Goal: Transaction & Acquisition: Purchase product/service

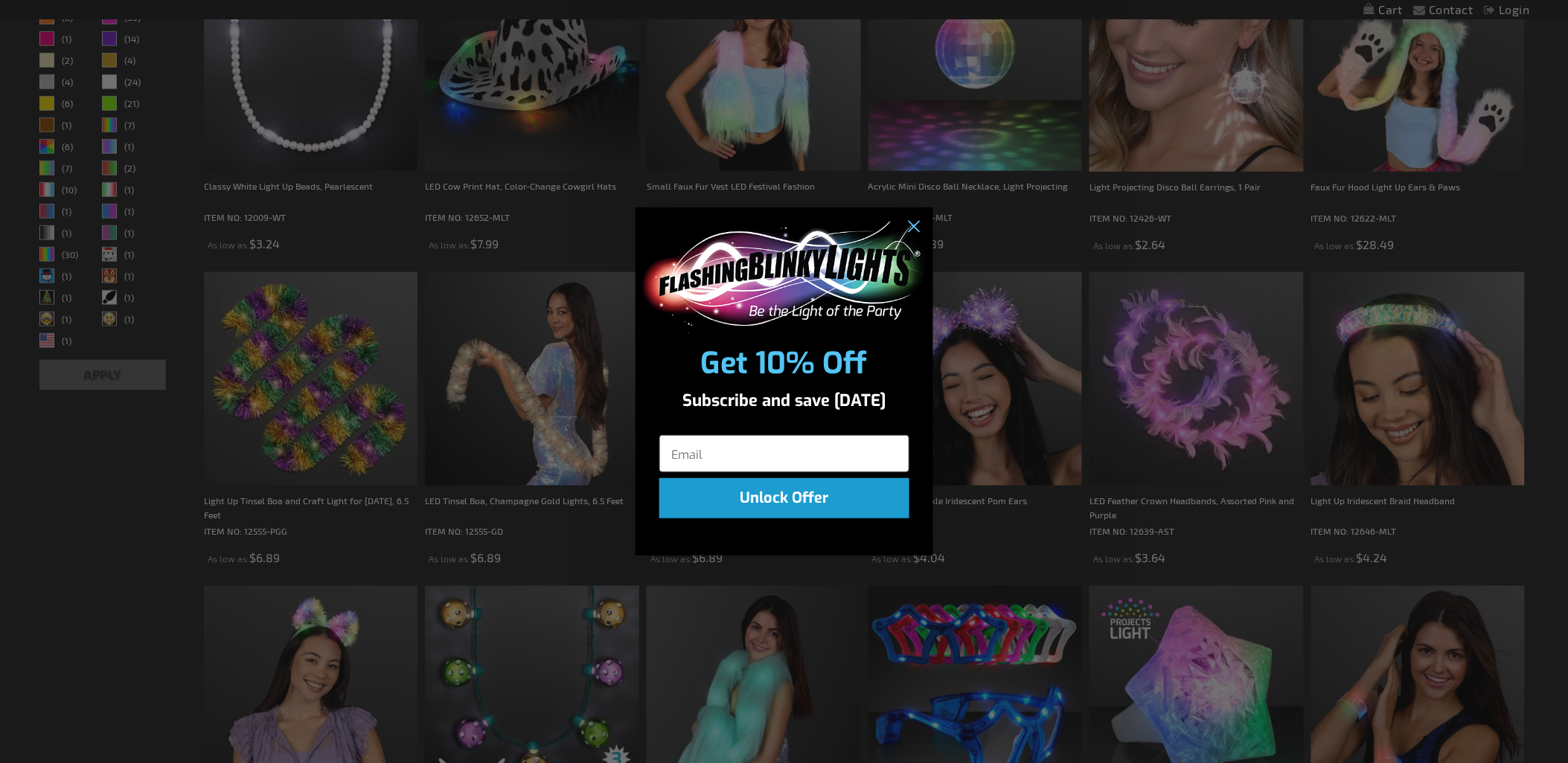
scroll to position [992, 0]
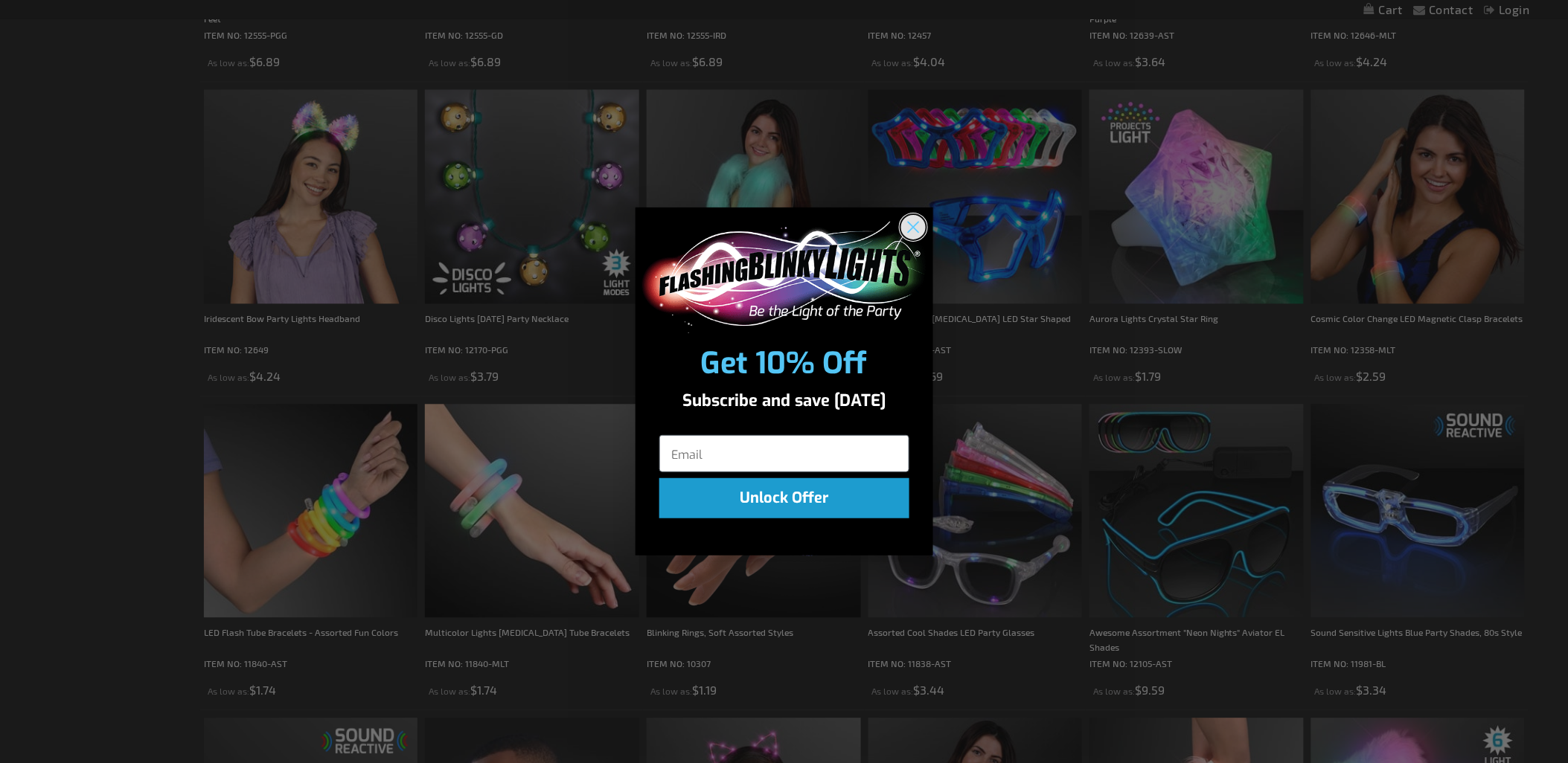
click at [908, 227] on circle "Close dialog" at bounding box center [912, 226] width 24 height 24
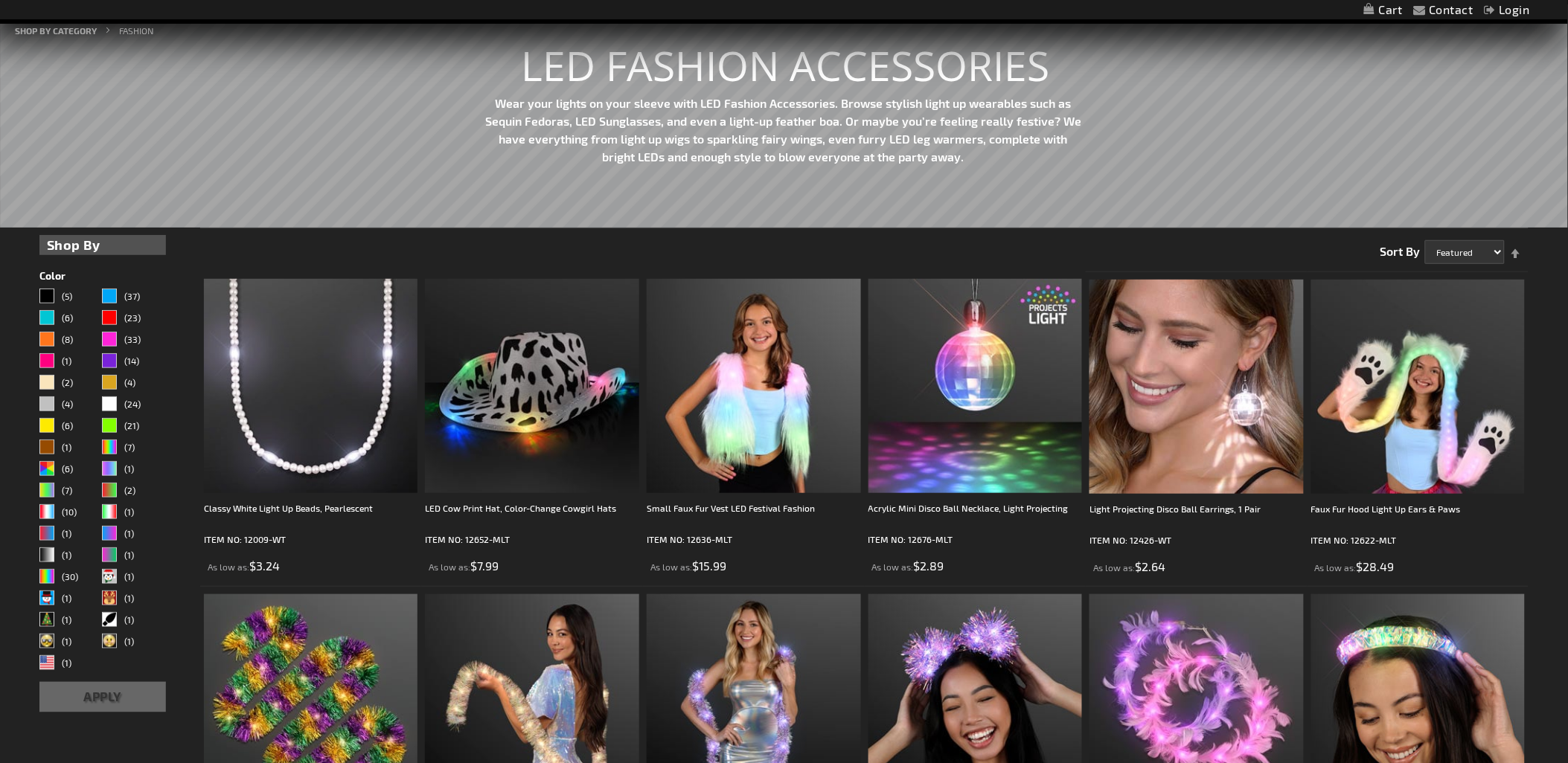
scroll to position [0, 0]
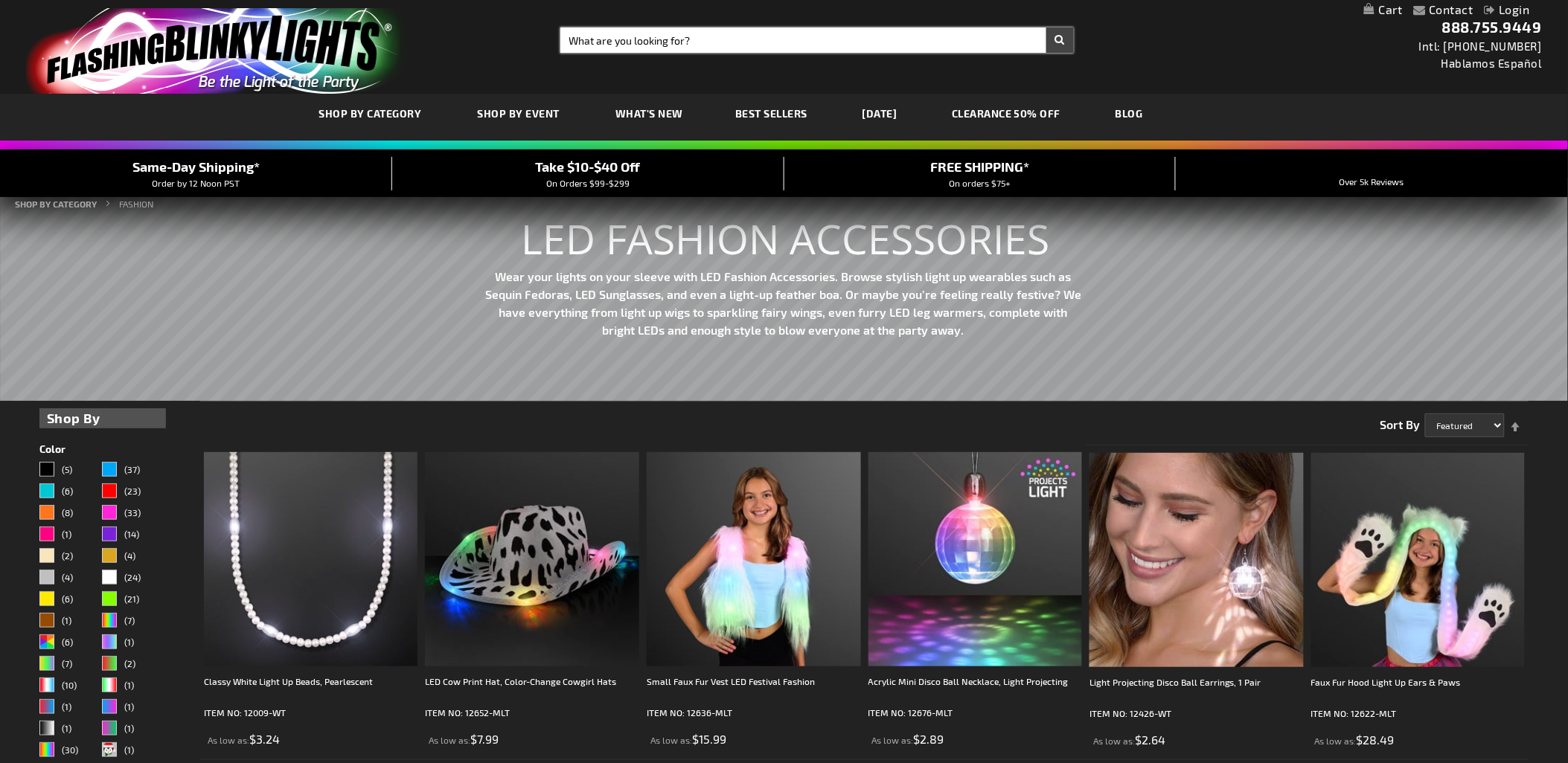
click at [606, 32] on input "Search" at bounding box center [817, 40] width 513 height 25
type input "tamborine"
click at [1058, 45] on button "Search" at bounding box center [1060, 40] width 28 height 25
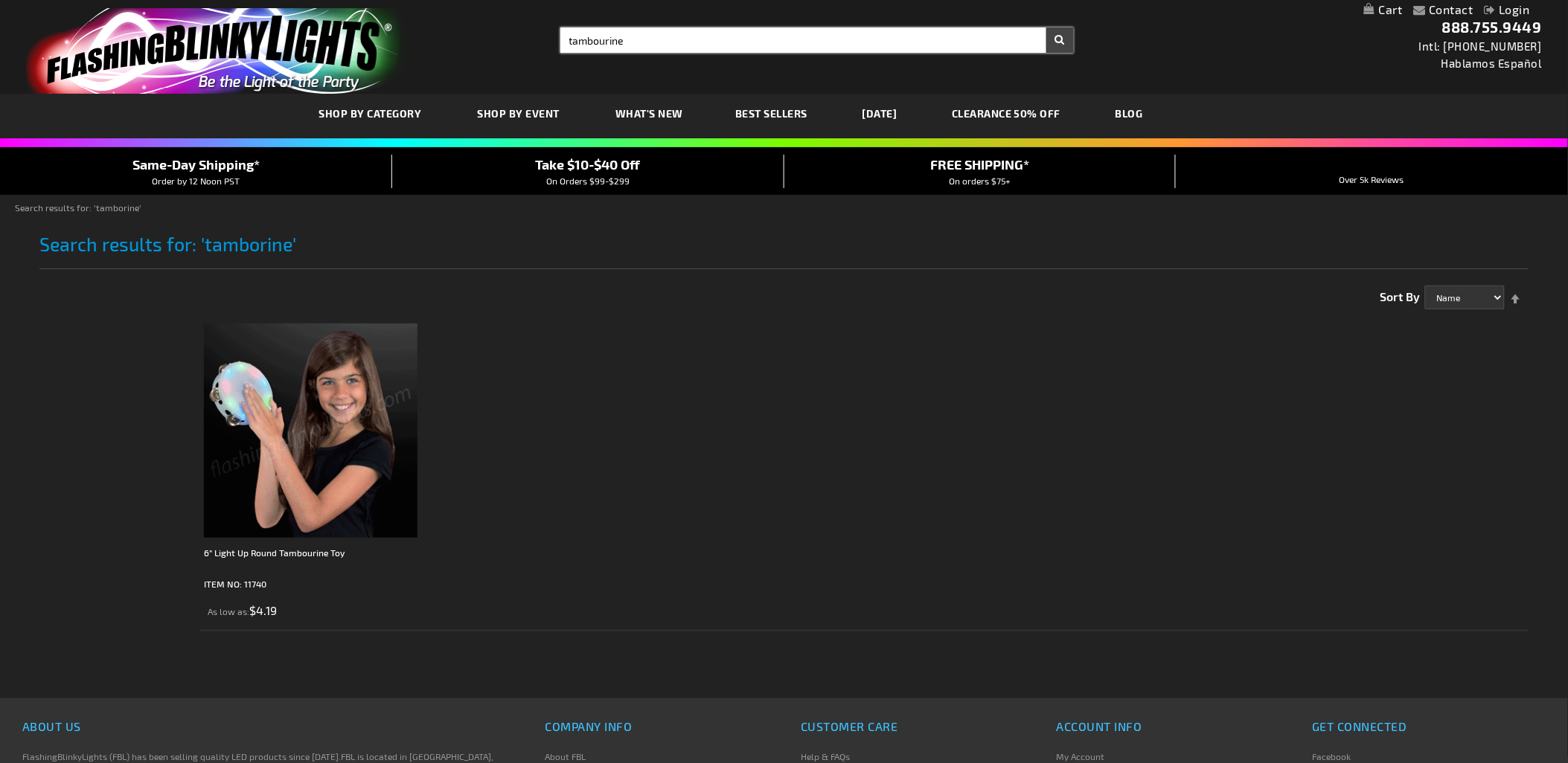
type input "tambourine"
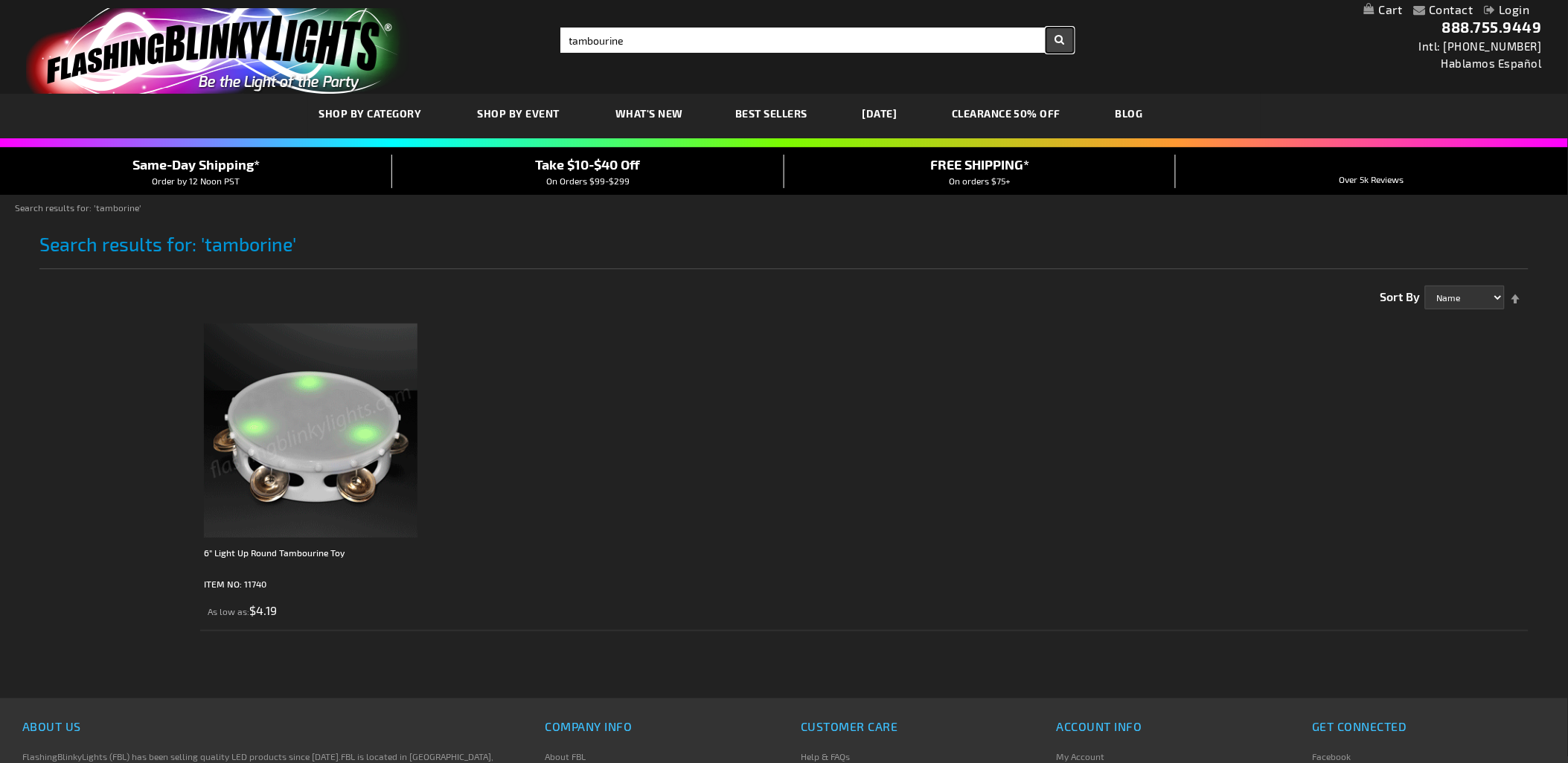
click at [1059, 44] on button "Search" at bounding box center [1060, 40] width 28 height 25
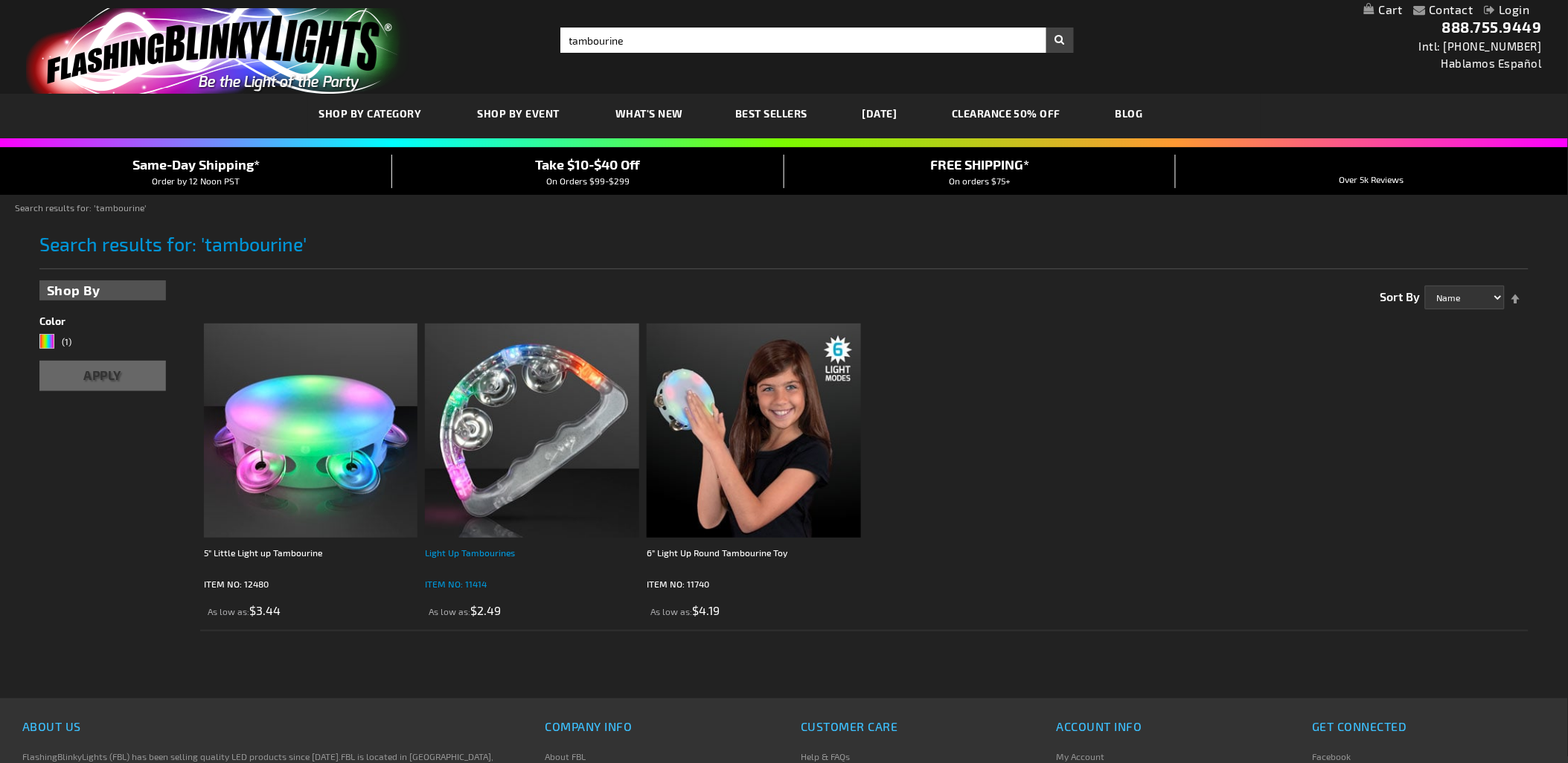
click at [469, 550] on div "Light Up Tambourines" at bounding box center [532, 560] width 214 height 30
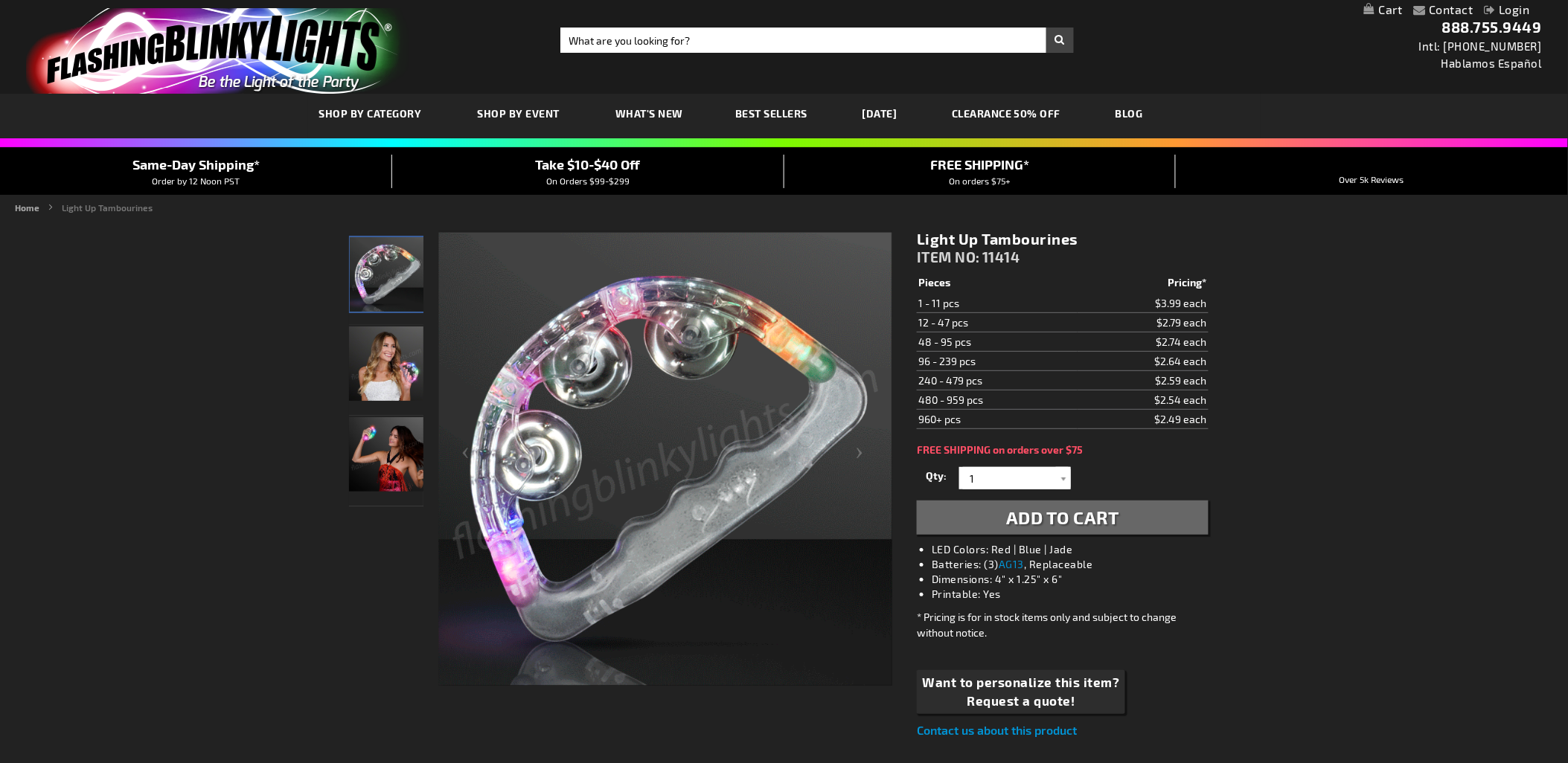
drag, startPoint x: 1087, startPoint y: 233, endPoint x: 912, endPoint y: 240, distance: 175.1
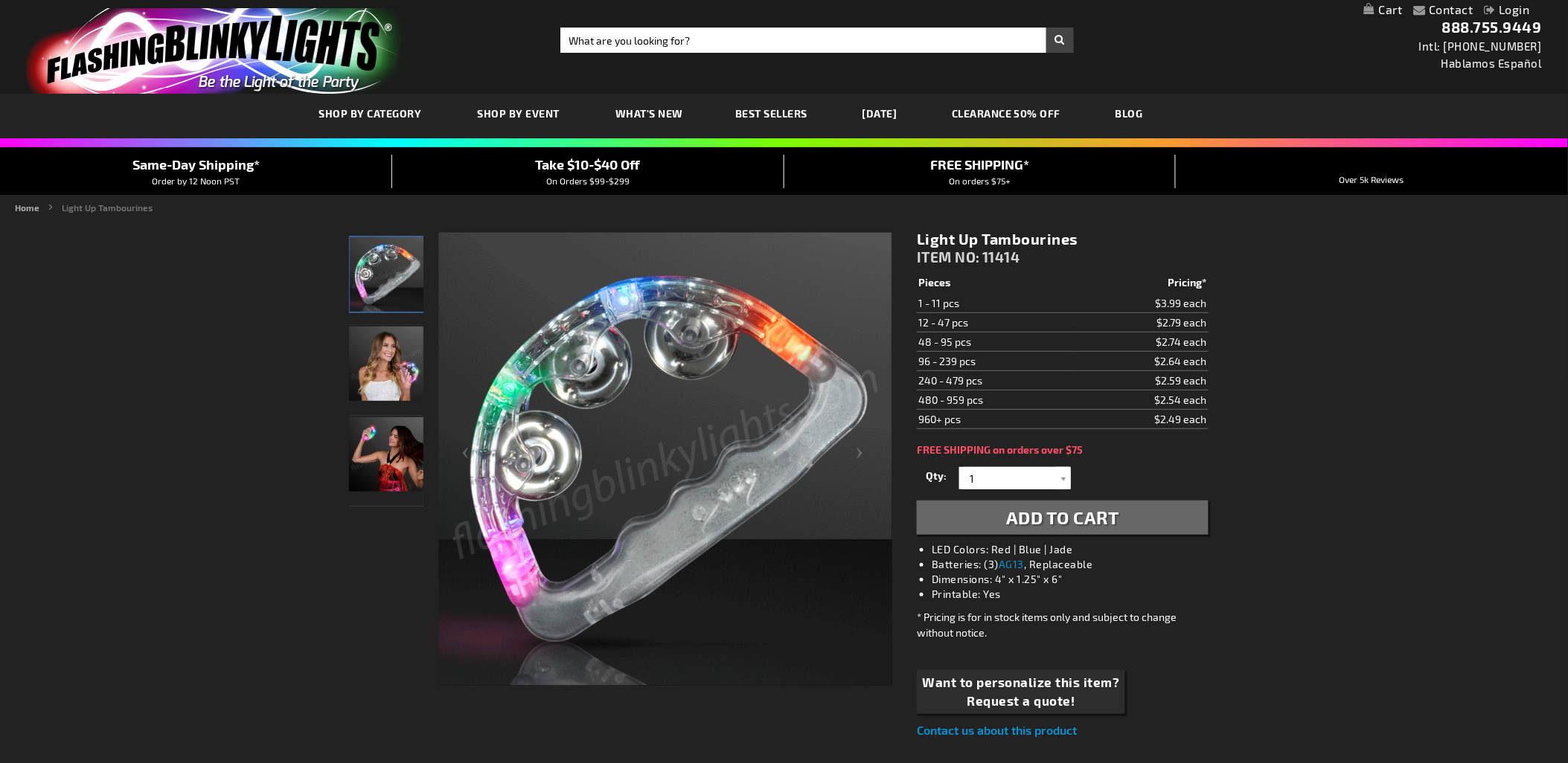
click at [912, 240] on div "Light Up Tambourines ITEM NO: 11414 $2.49 Pieces Pricing* 1 - 11 pcs $3.99 each…" at bounding box center [1062, 485] width 314 height 532
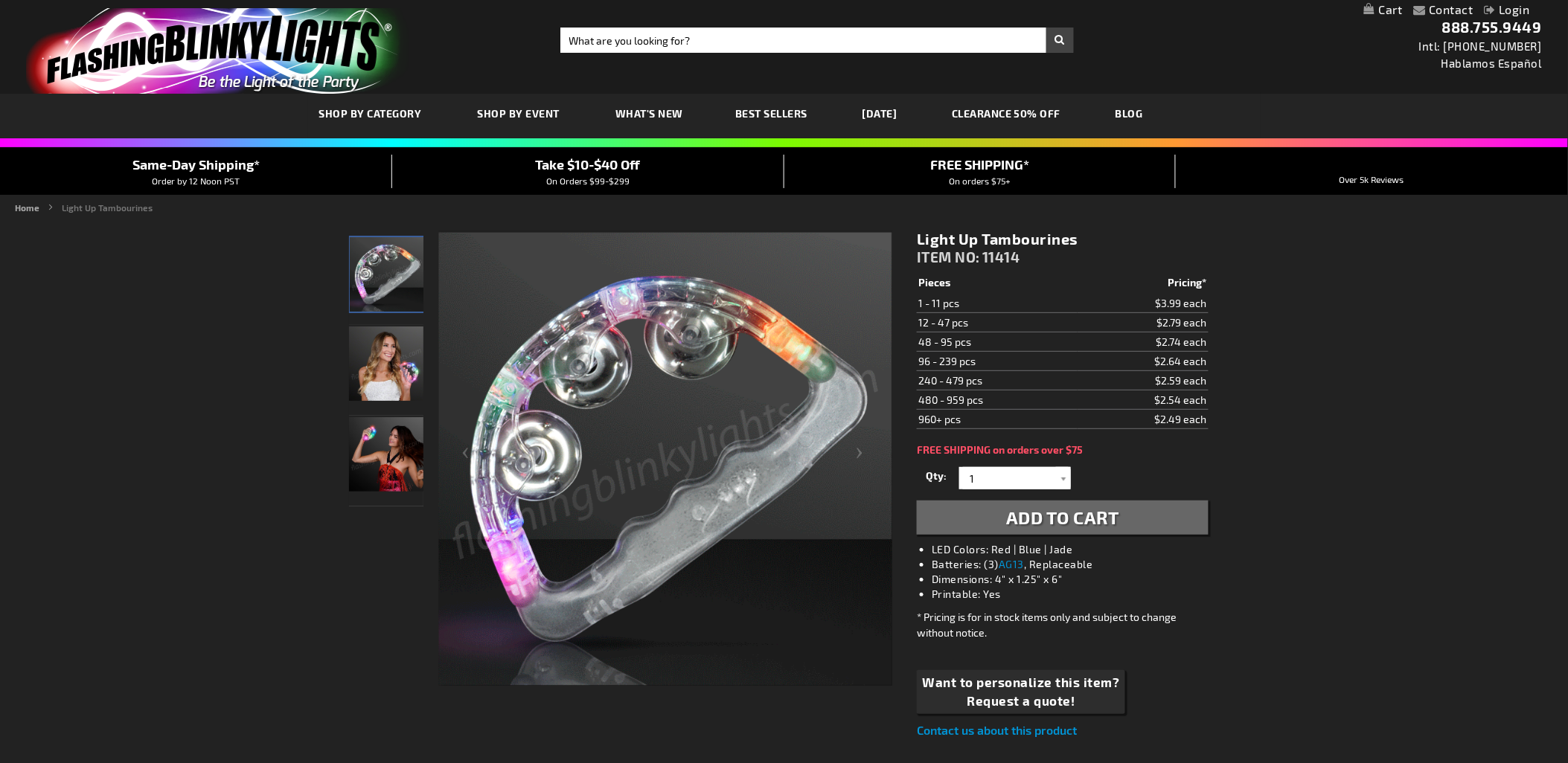
copy h1 "Light Up Tambourines"
